Goal: Find specific page/section

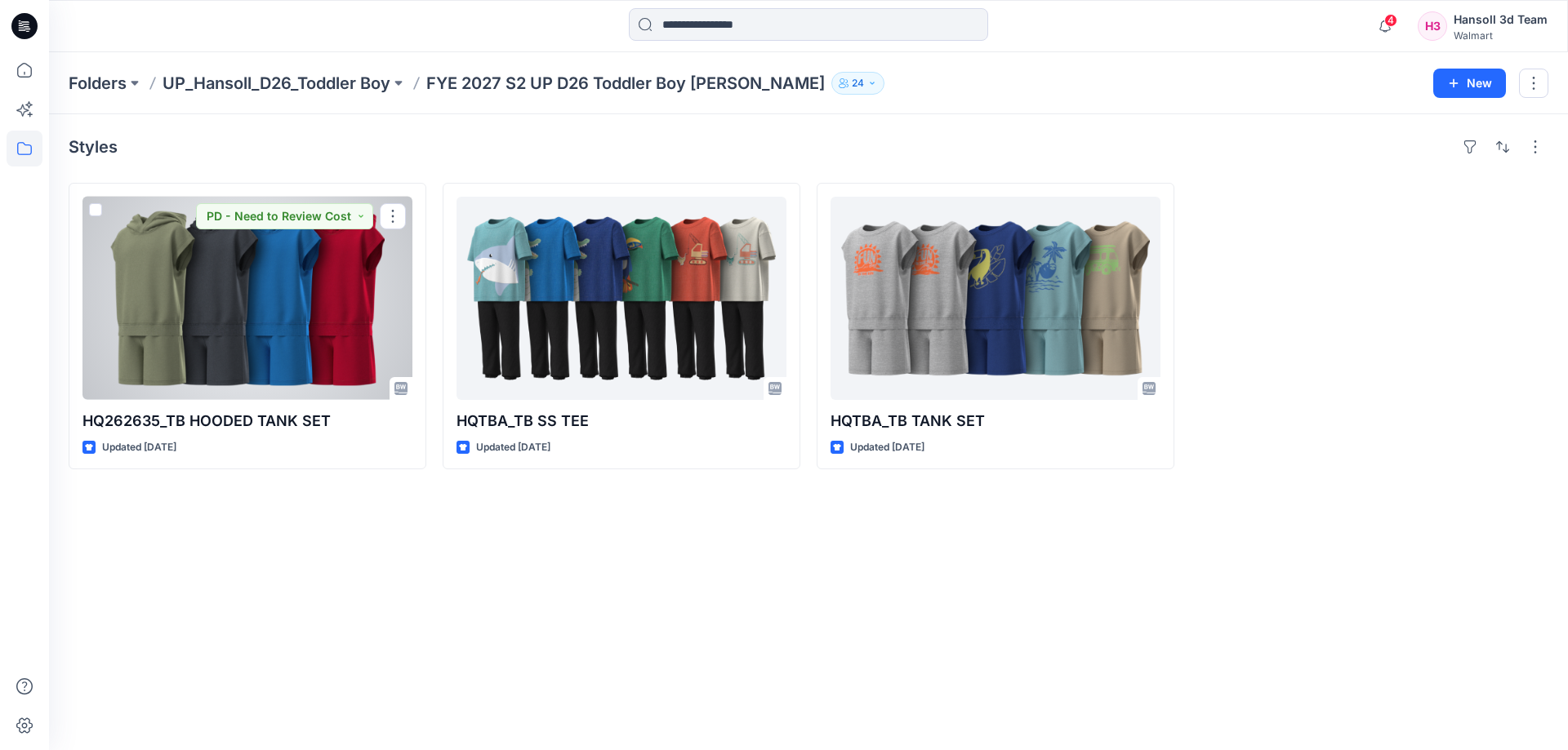
click at [226, 346] on div at bounding box center [247, 298] width 330 height 203
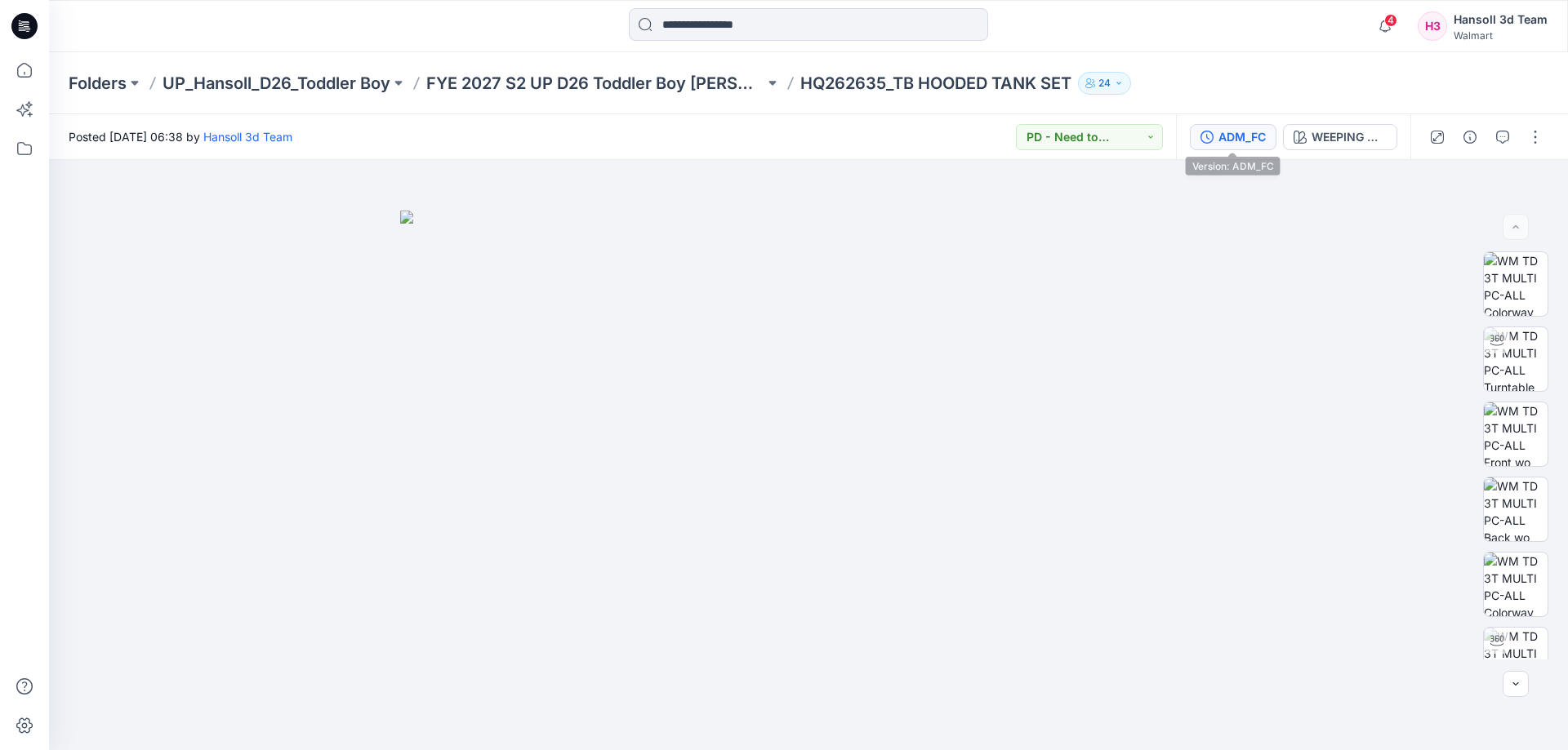
click at [1229, 138] on div "ADM_FC" at bounding box center [1242, 136] width 47 height 18
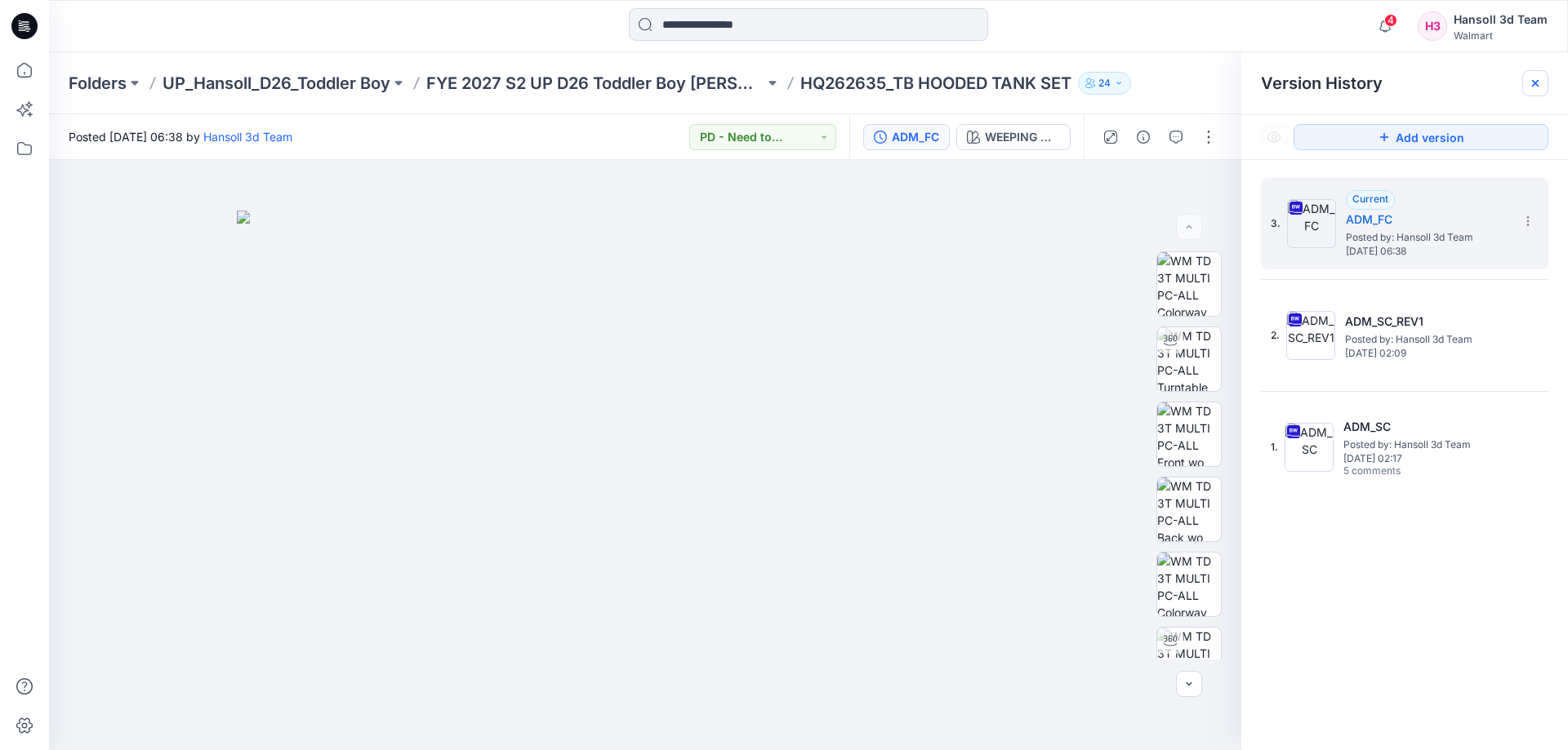
click at [1537, 83] on icon at bounding box center [1534, 82] width 13 height 13
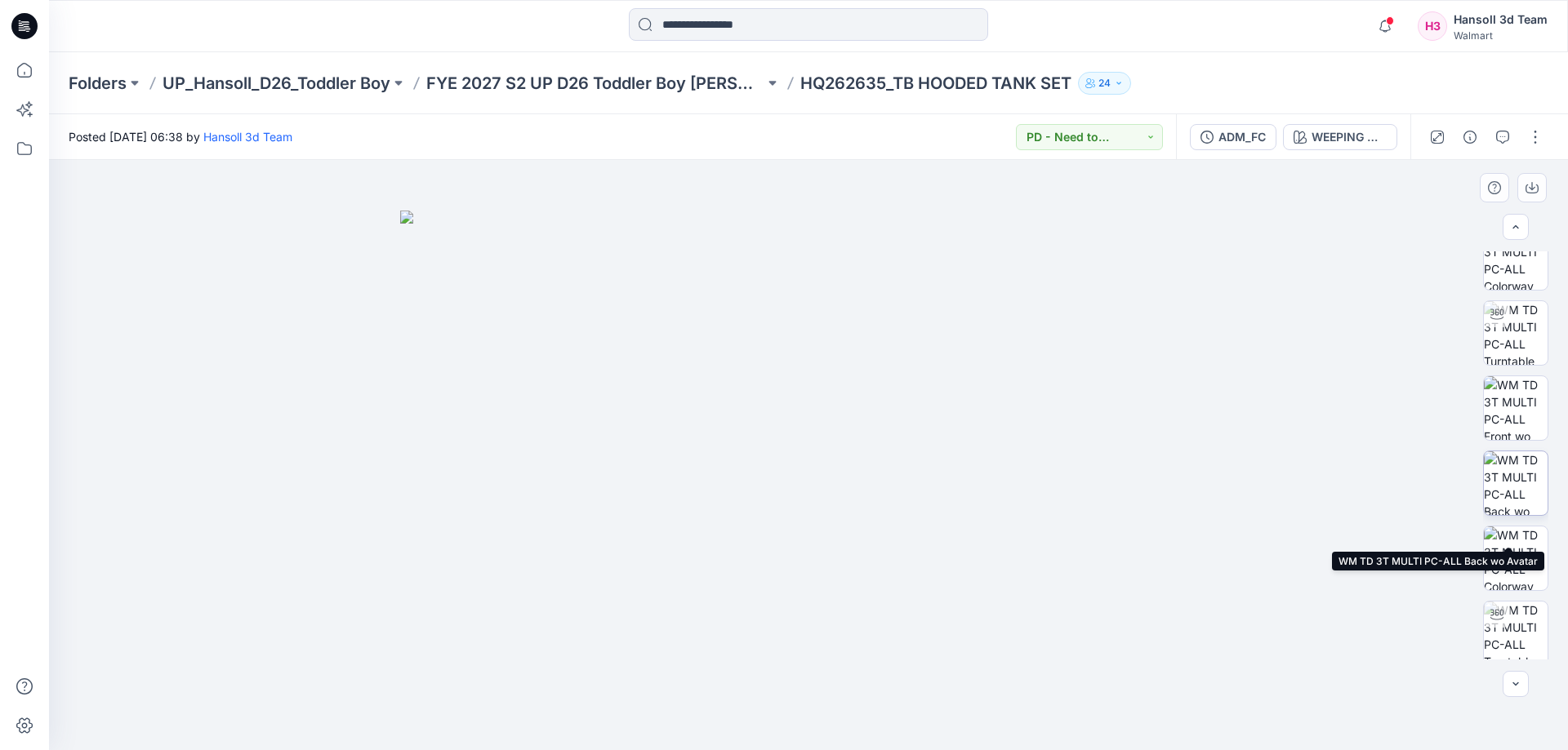
scroll to position [245, 0]
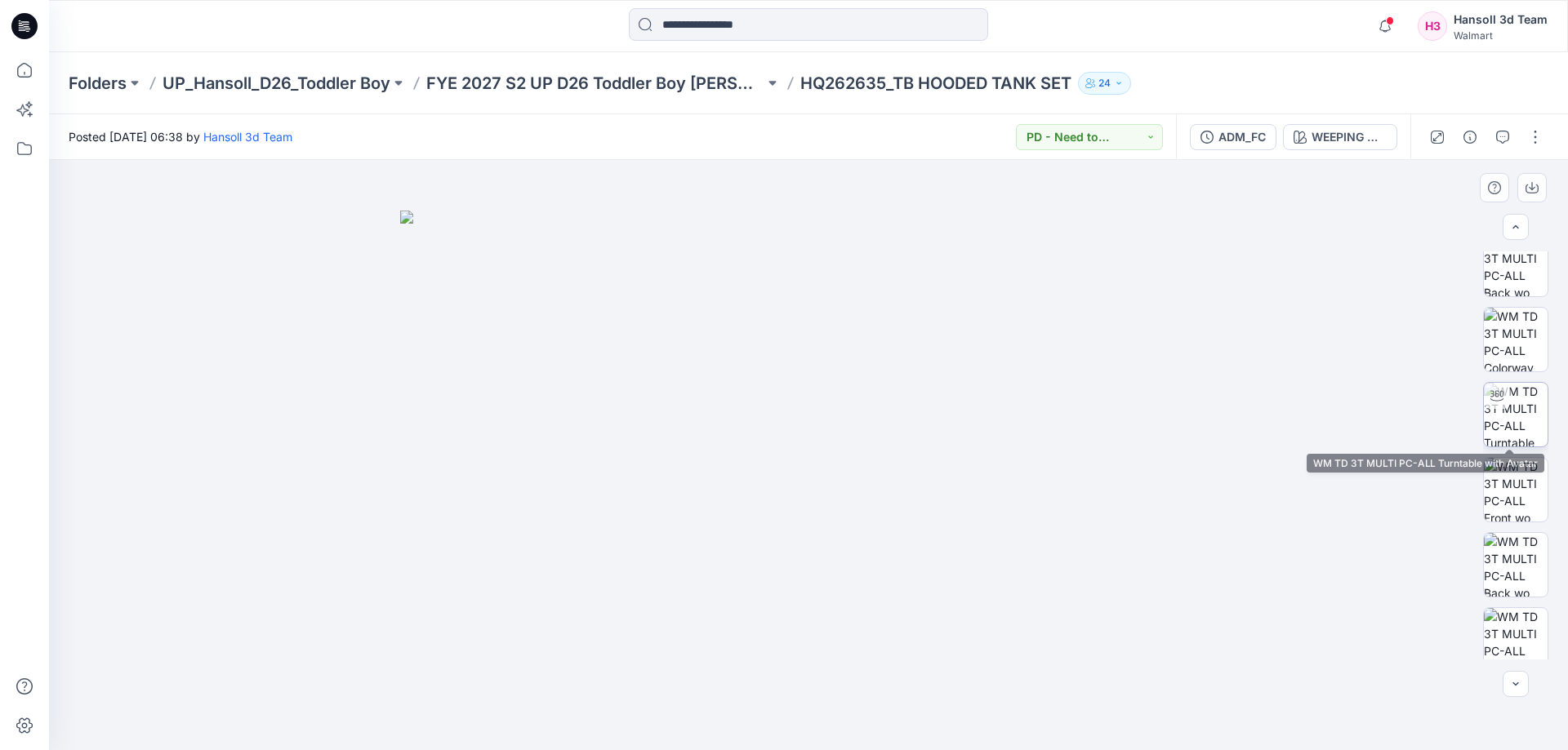
click at [1508, 416] on img at bounding box center [1516, 415] width 64 height 64
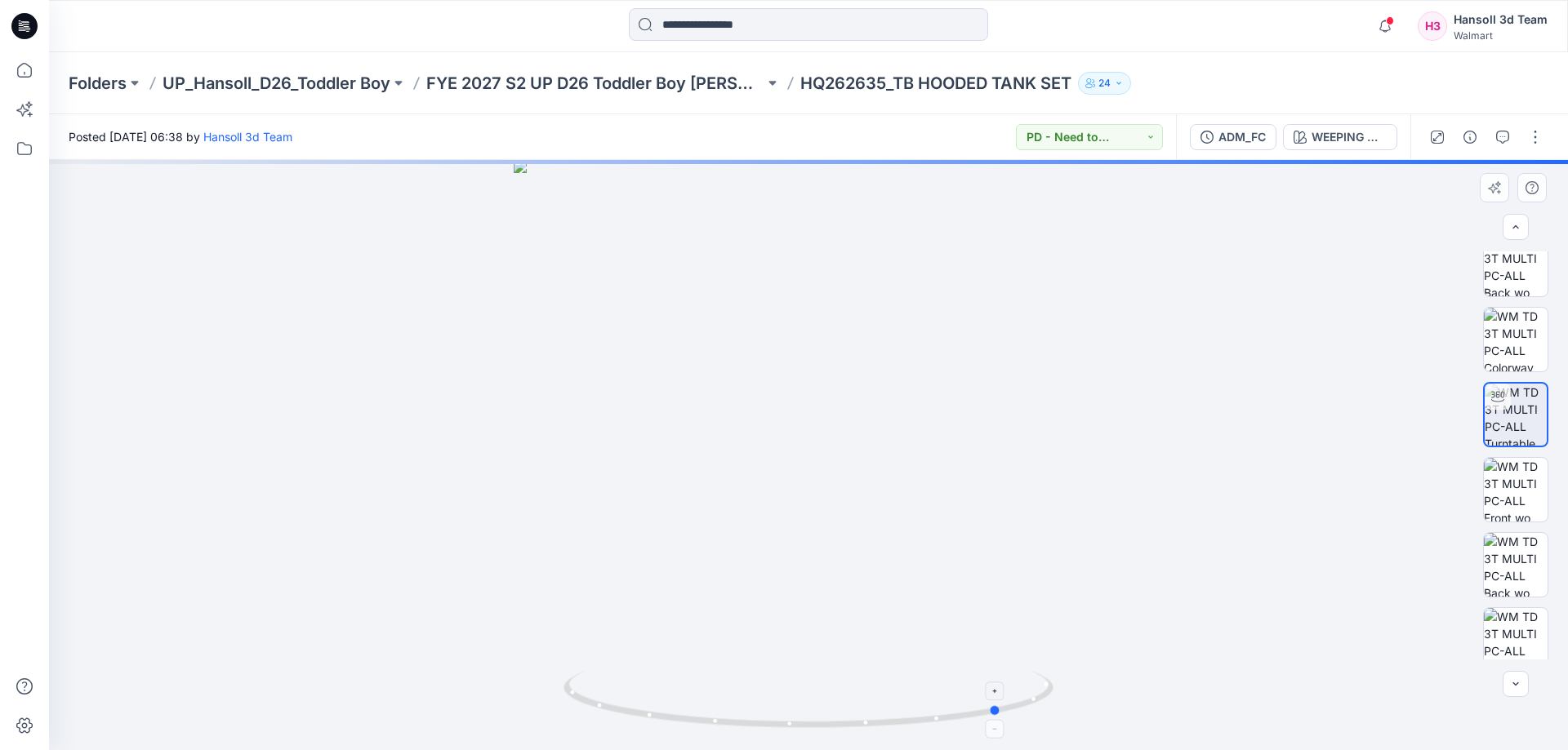
drag, startPoint x: 953, startPoint y: 709, endPoint x: 791, endPoint y: 720, distance: 162.4
click at [763, 720] on icon at bounding box center [810, 701] width 494 height 61
drag, startPoint x: 791, startPoint y: 720, endPoint x: 1015, endPoint y: 734, distance: 224.4
click at [1015, 734] on div at bounding box center [808, 455] width 1519 height 590
click at [205, 87] on p "UP_Hansoll_D26_Toddler Boy" at bounding box center [276, 83] width 227 height 23
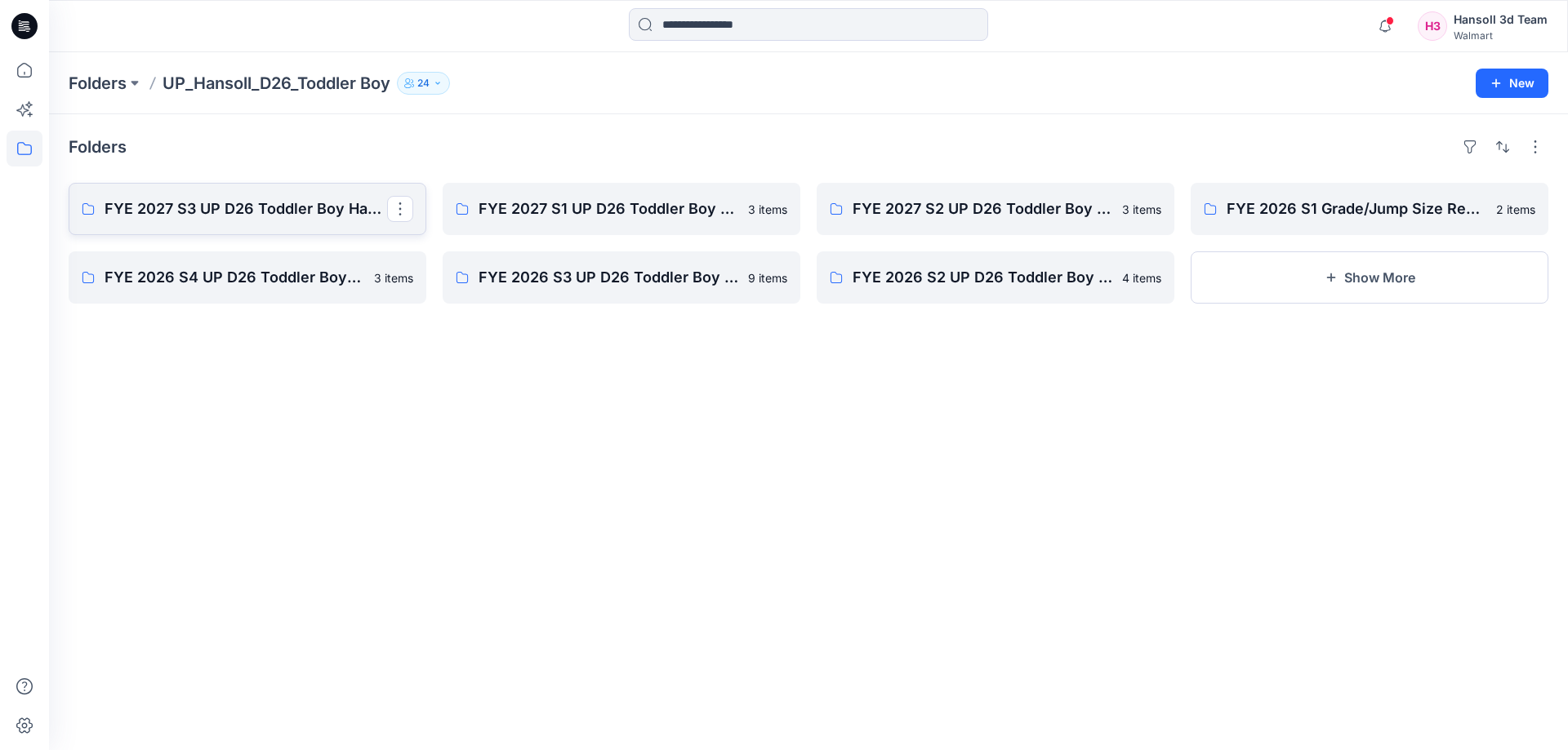
click at [237, 215] on p "FYE 2027 S3 UP D26 Toddler Boy Hansoll" at bounding box center [246, 209] width 283 height 23
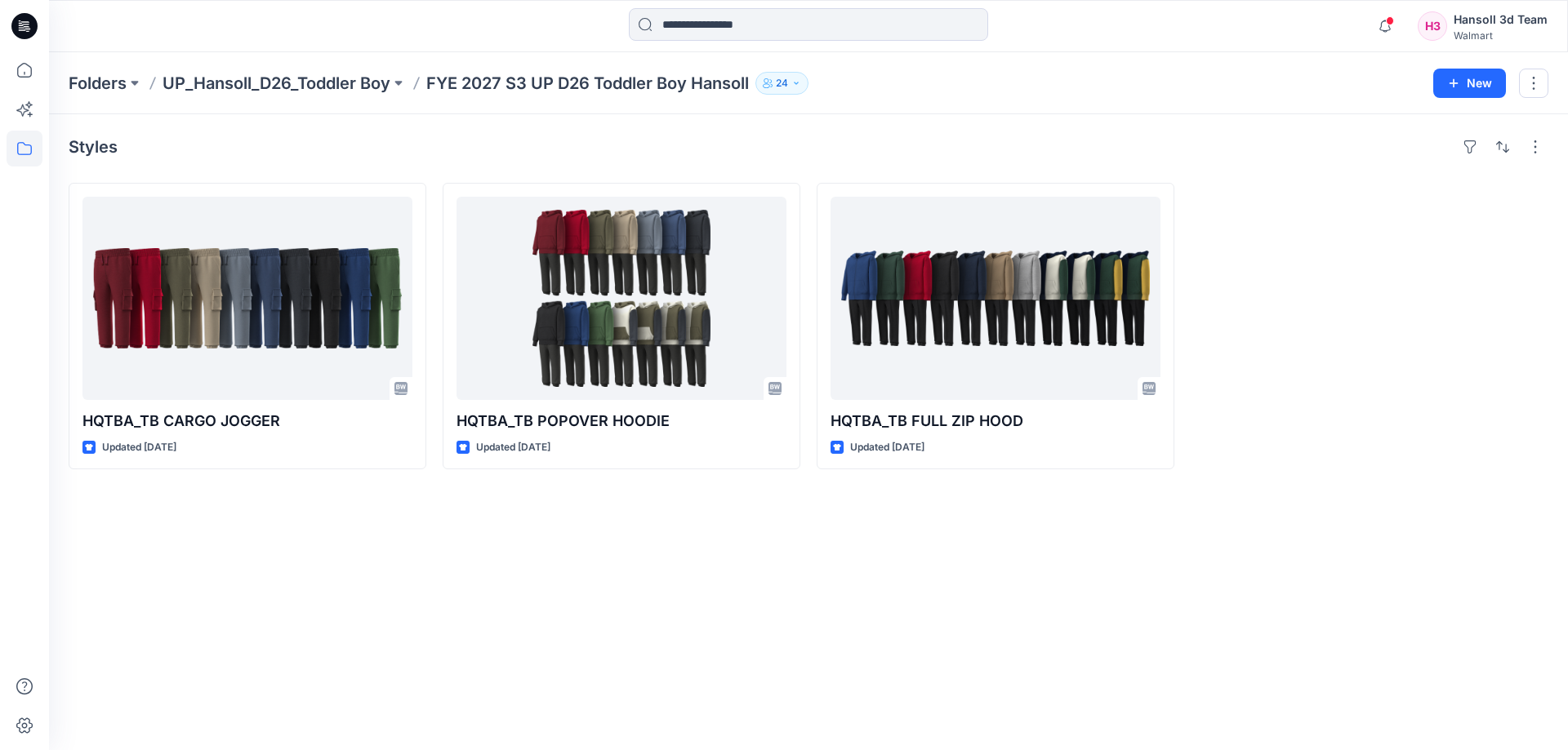
click at [755, 623] on div "Styles HQTBA_TB CARGO JOGGER Updated [DATE] HQTBA_TB POPOVER HOODIE Updated [DA…" at bounding box center [808, 432] width 1519 height 636
